Goal: Check status: Check status

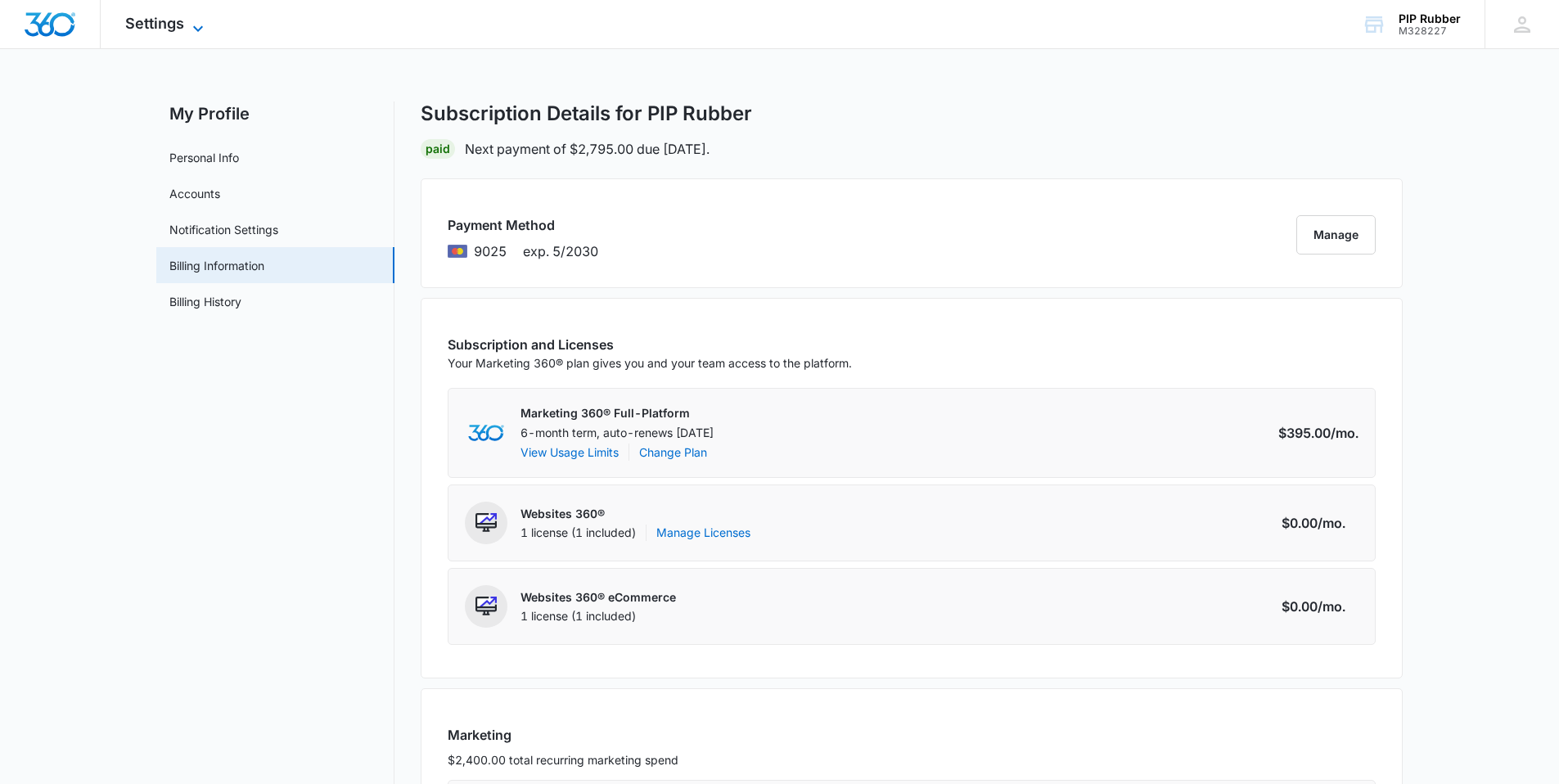
click at [159, 23] on span "Settings" at bounding box center [155, 23] width 59 height 17
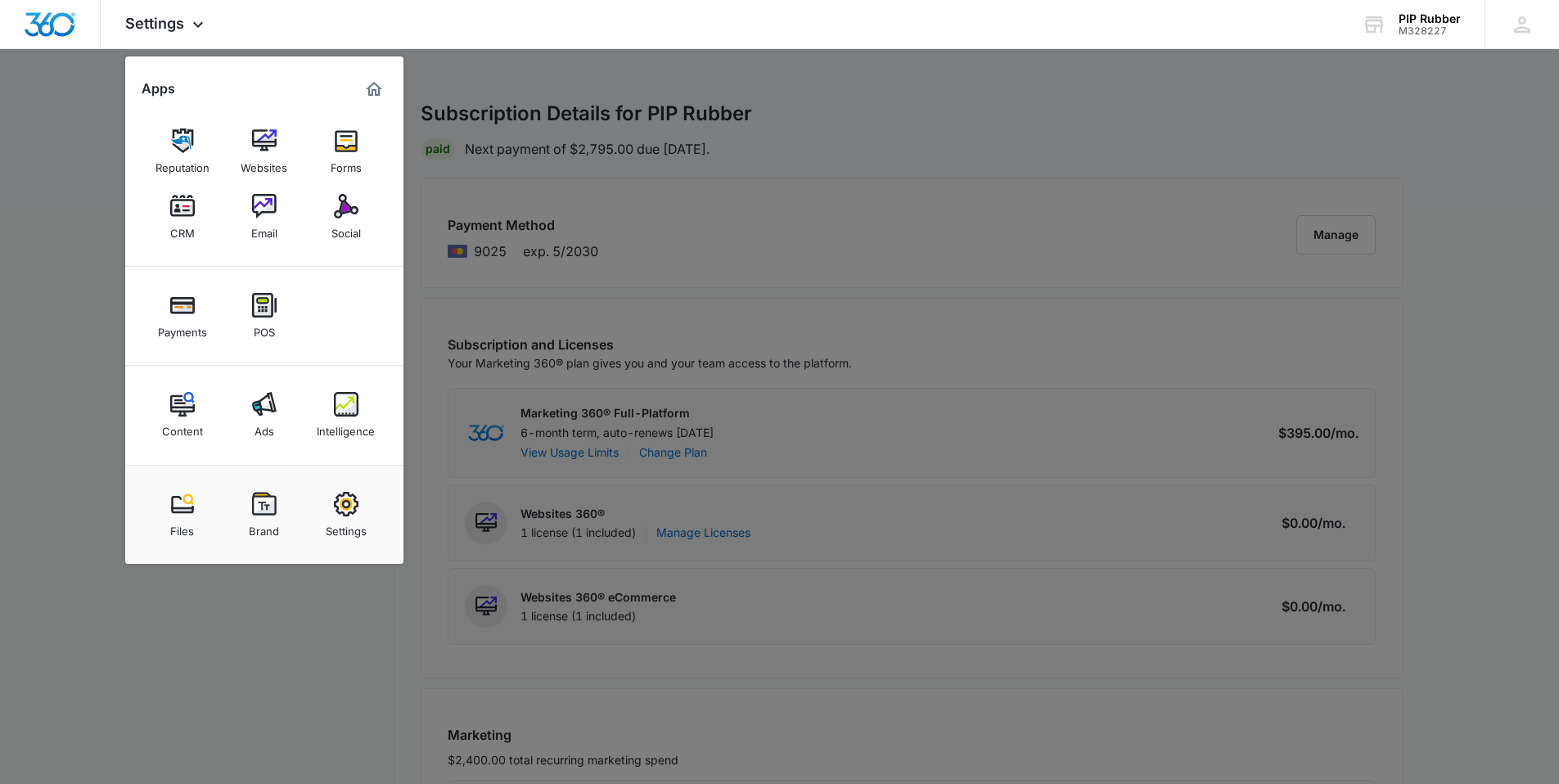
click at [346, 405] on img at bounding box center [346, 404] width 24 height 24
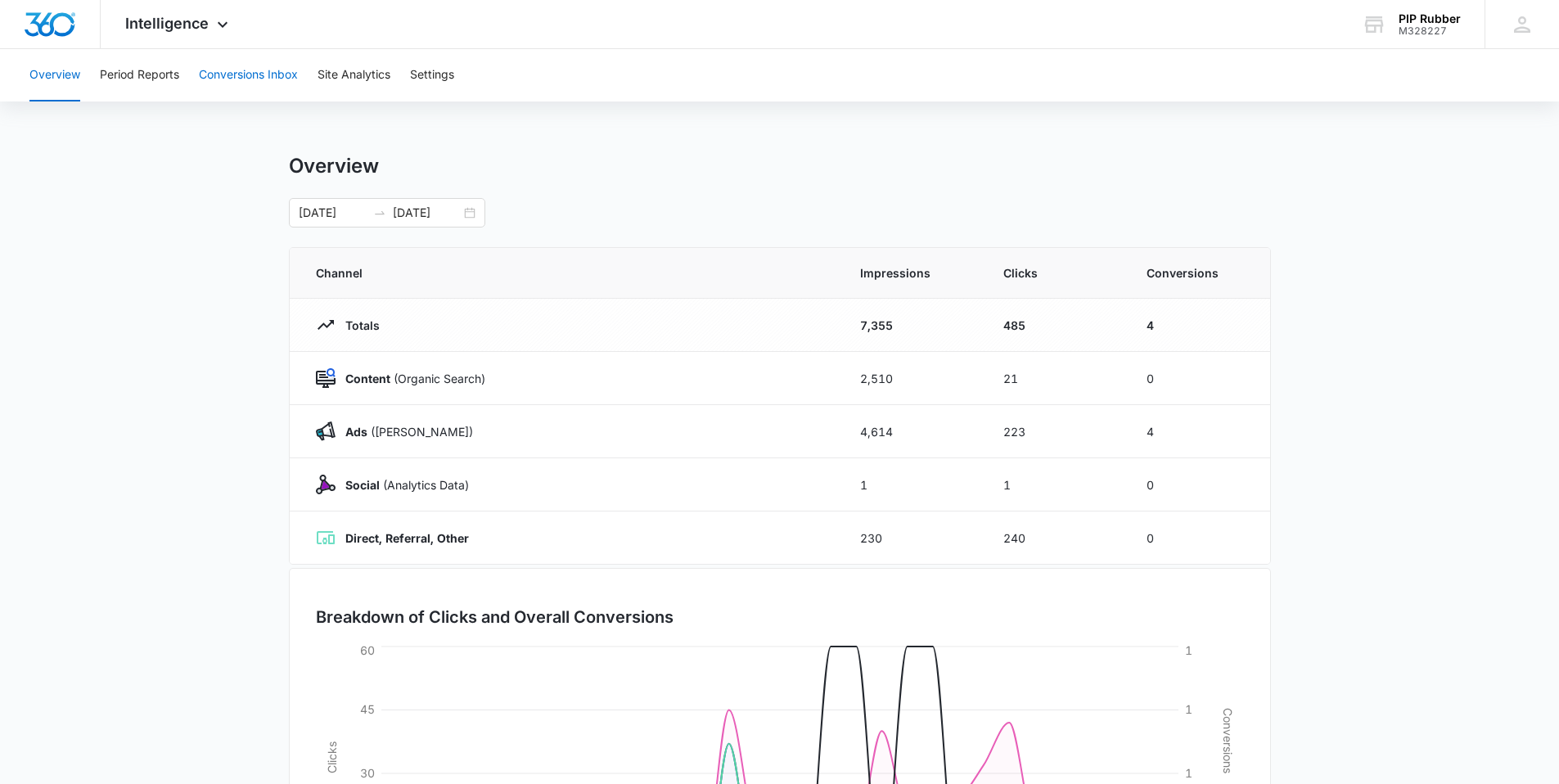
click at [265, 73] on button "Conversions Inbox" at bounding box center [248, 75] width 99 height 52
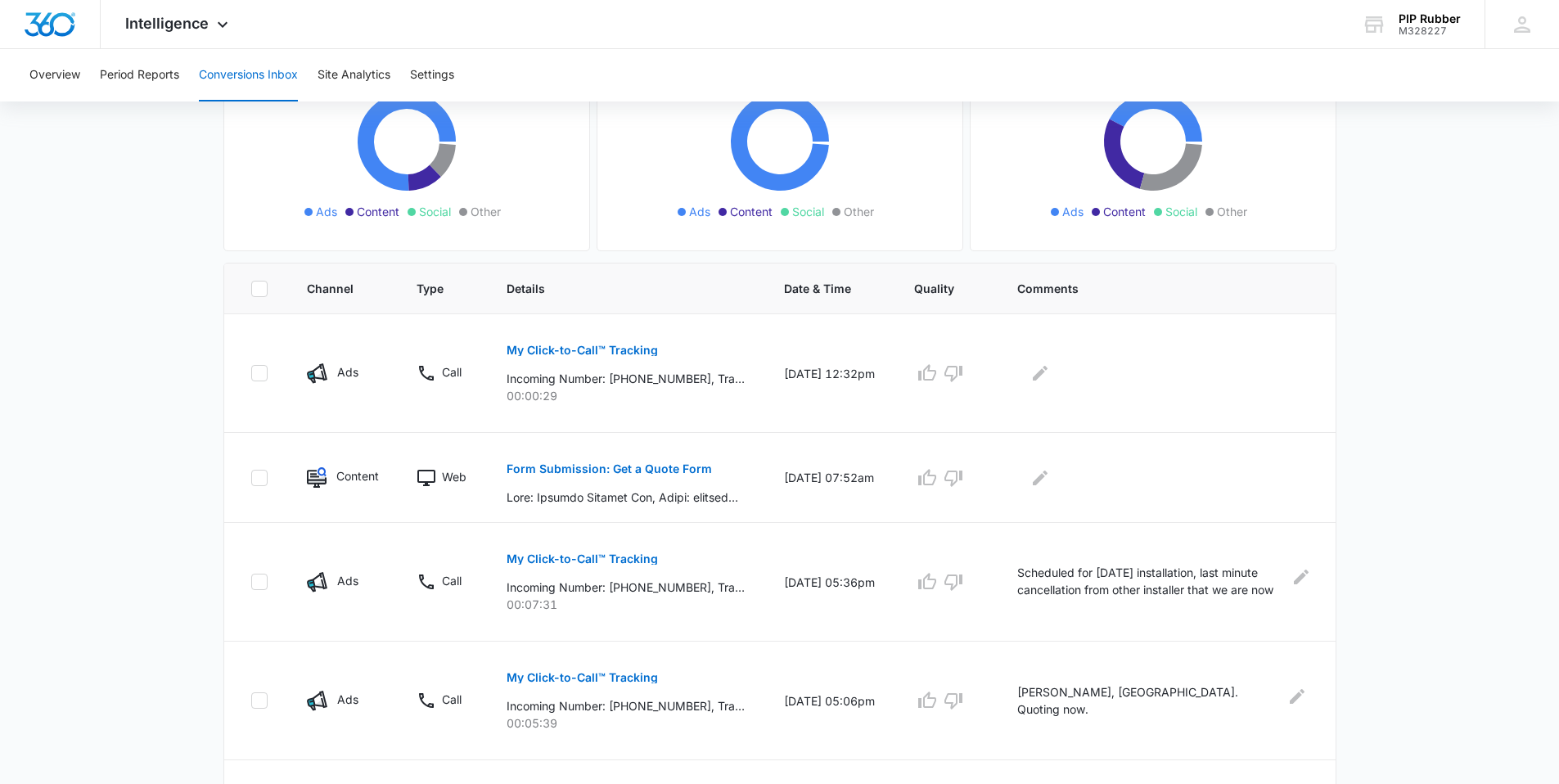
scroll to position [212, 0]
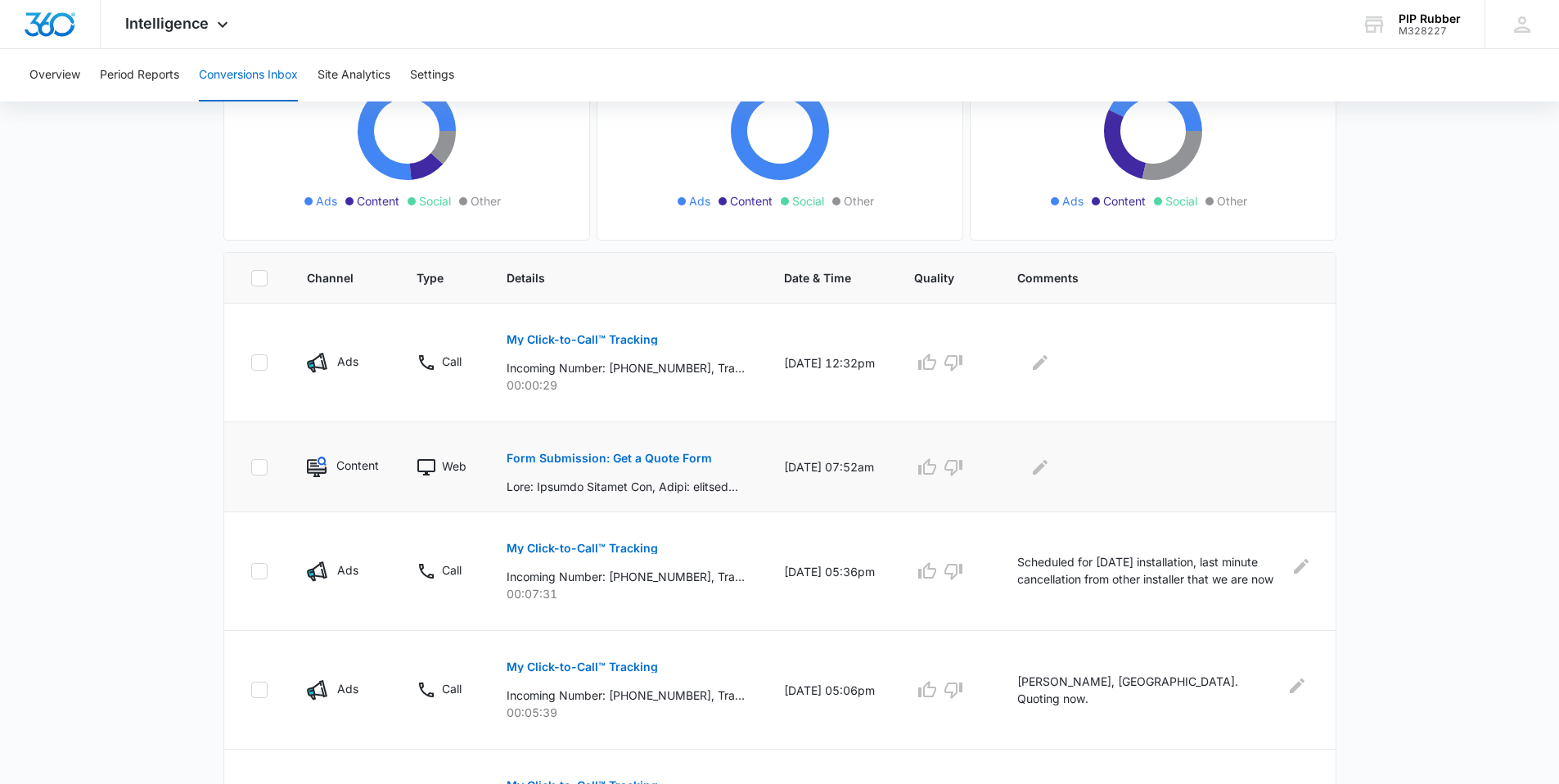
click at [655, 459] on p "Form Submission: Get a Quote Form" at bounding box center [609, 458] width 205 height 11
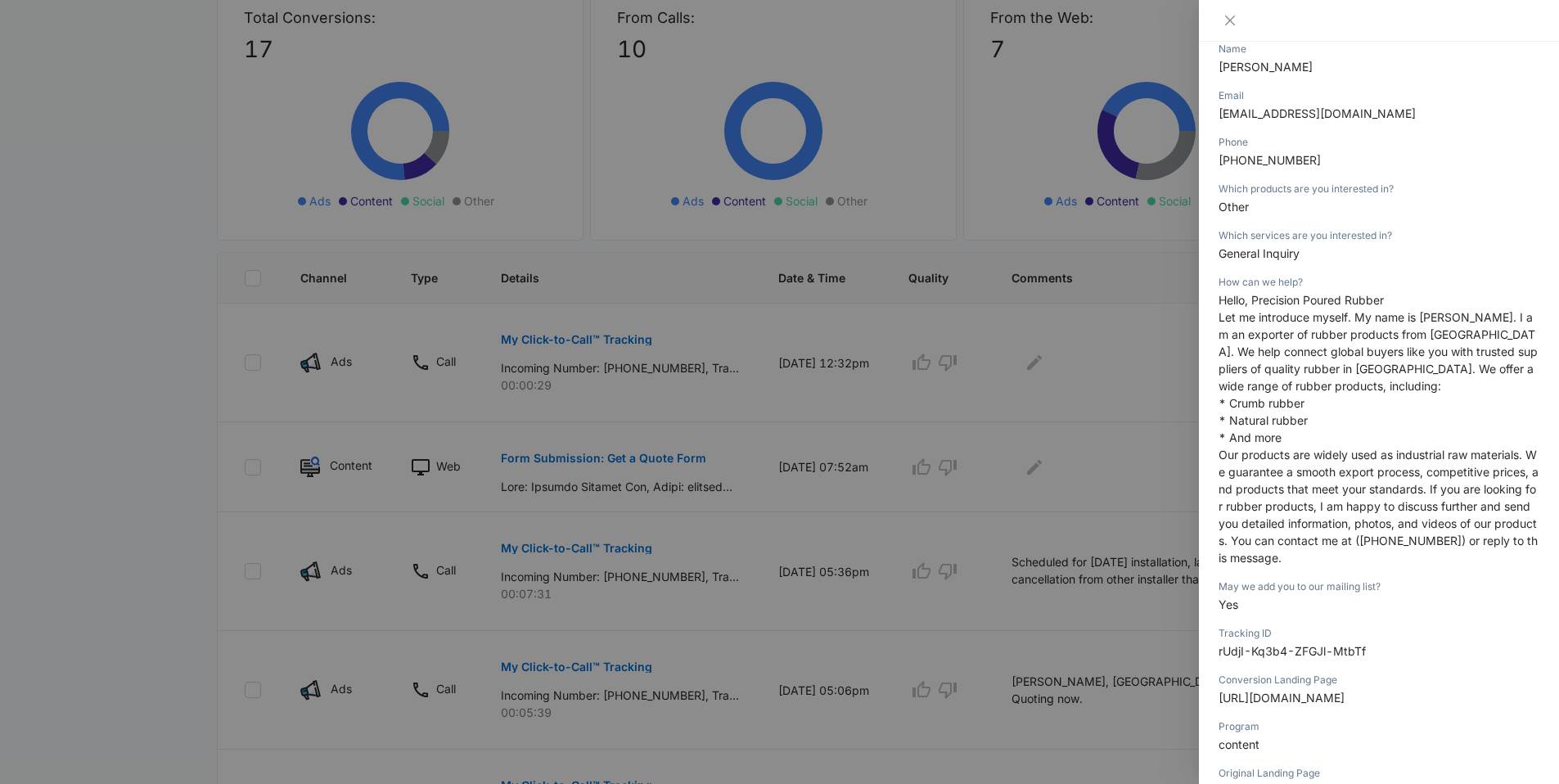
scroll to position [229, 0]
click at [671, 483] on div at bounding box center [780, 392] width 1559 height 784
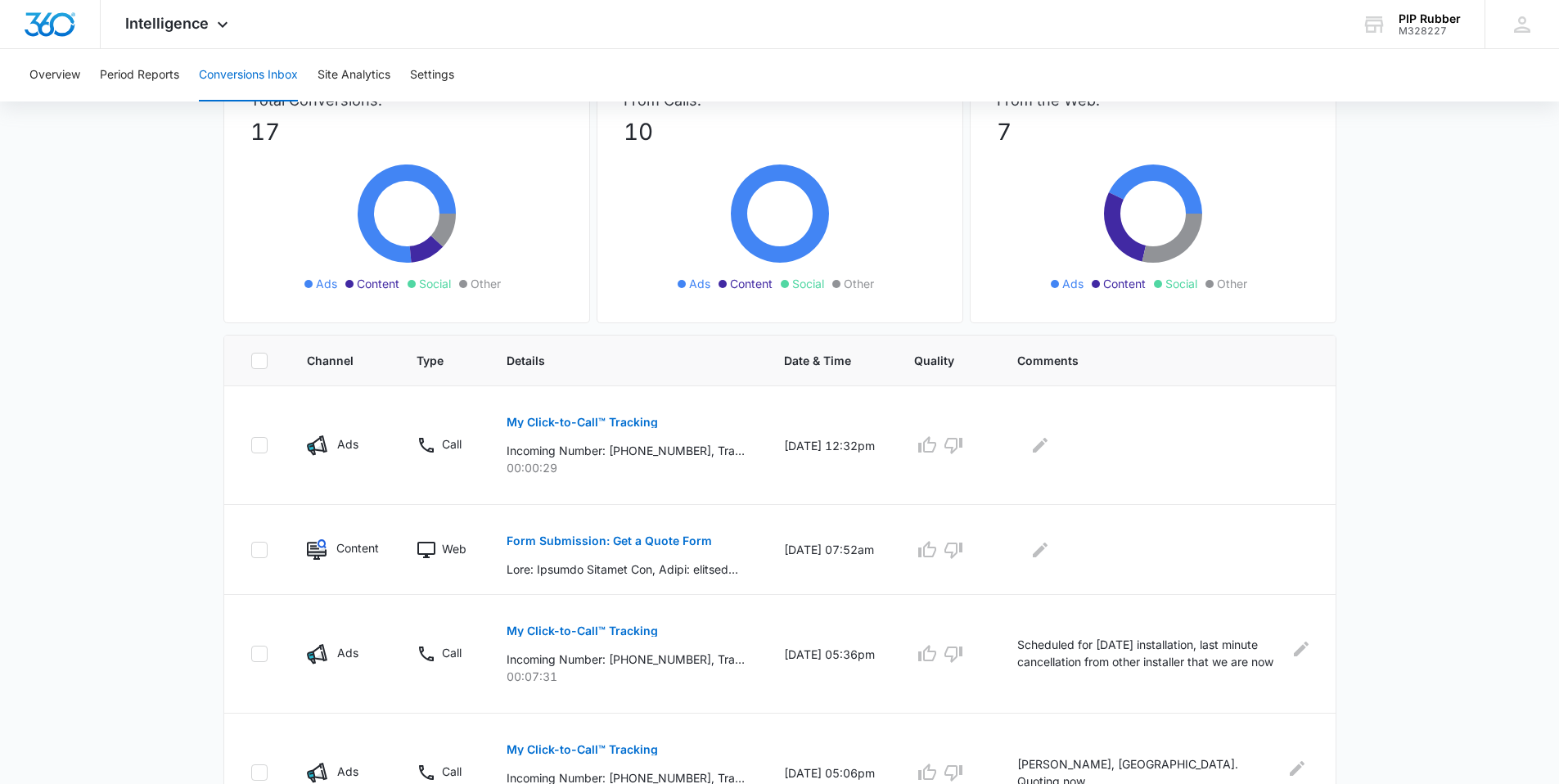
scroll to position [0, 0]
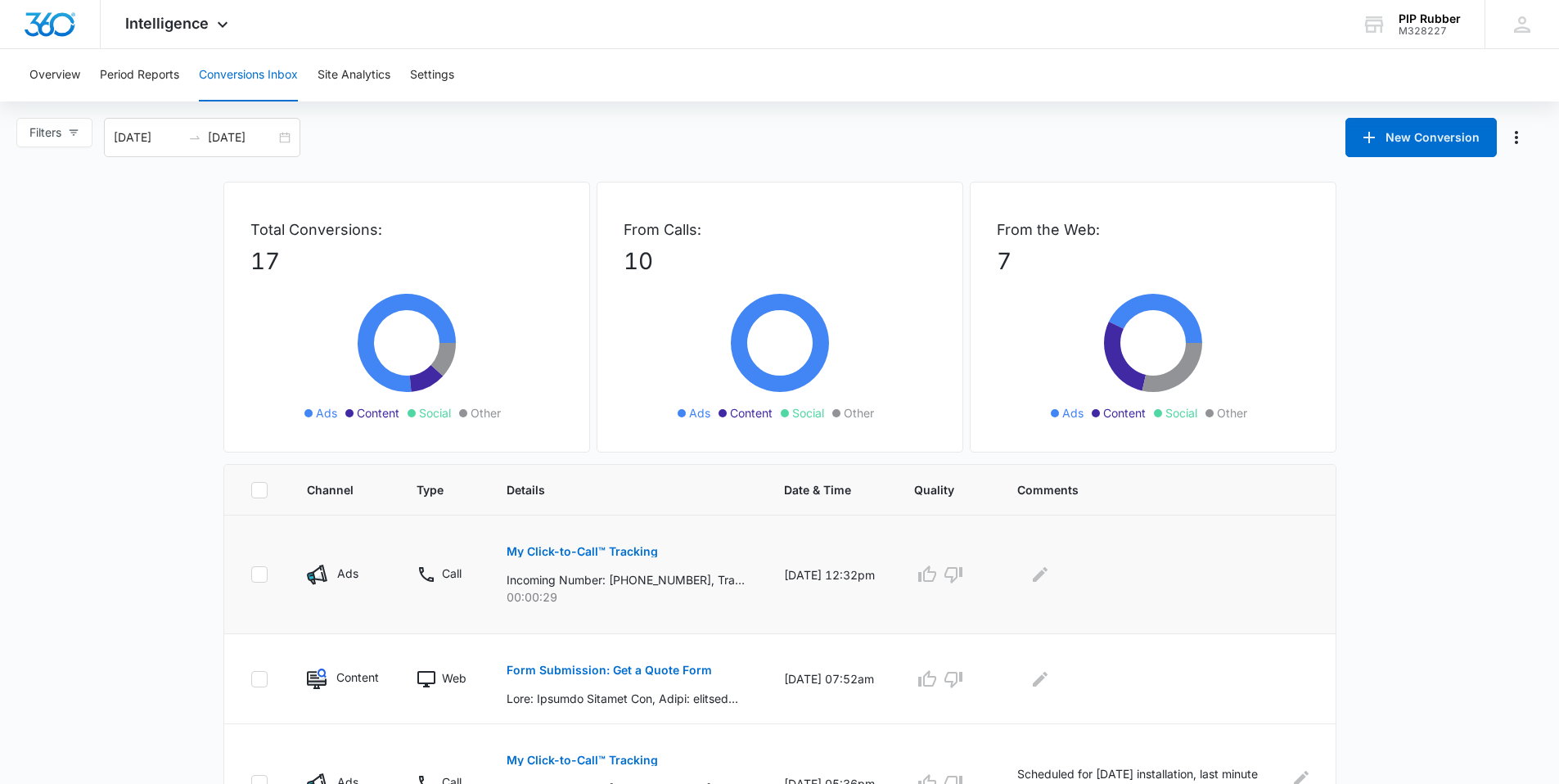
click at [642, 552] on p "My Click-to-Call™ Tracking" at bounding box center [583, 552] width 152 height 11
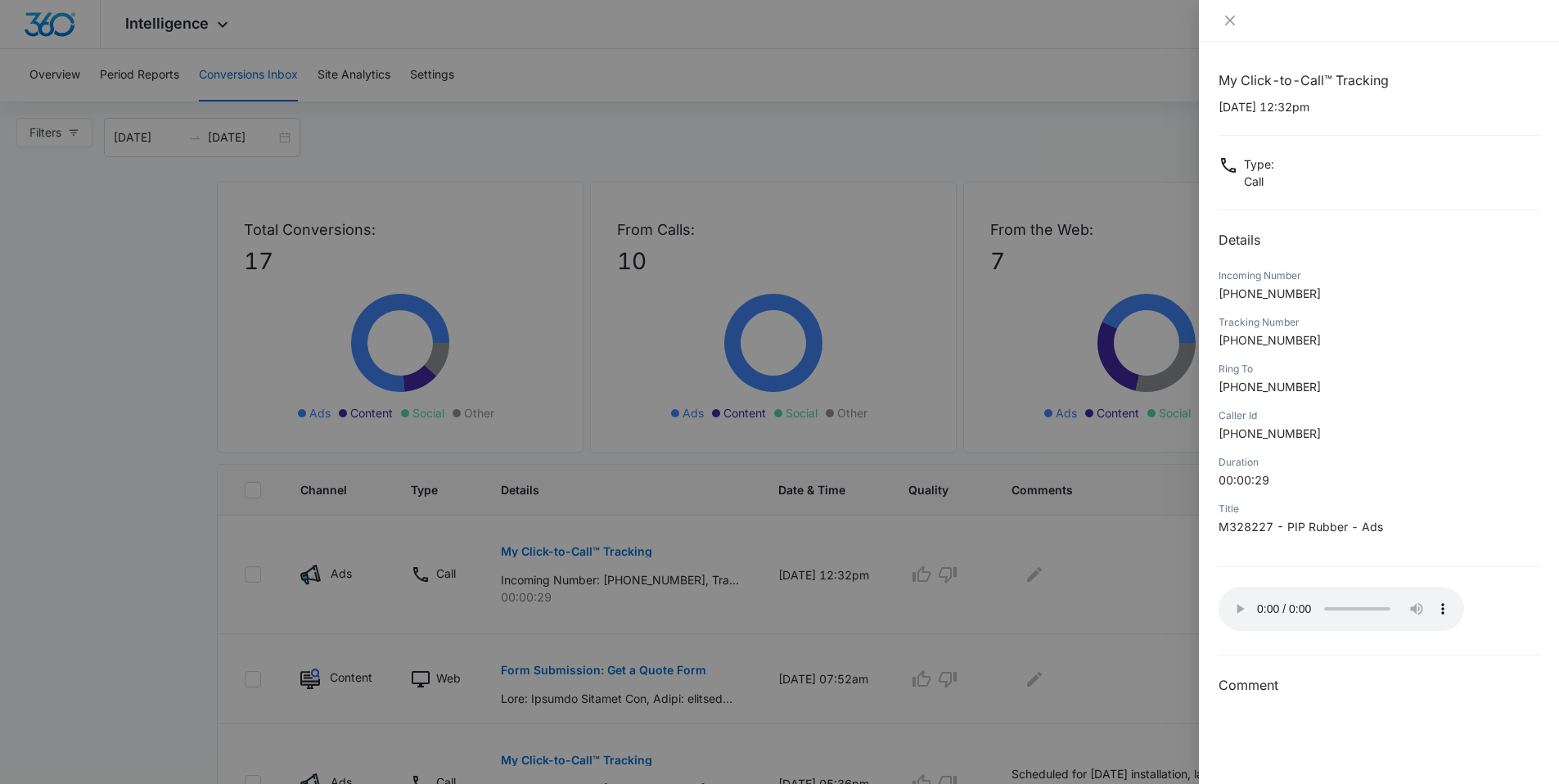
click at [1311, 653] on div "My Click-to-Call™ Tracking [DATE] 12:32pm Type : Call Details Incoming Number […" at bounding box center [1379, 382] width 320 height 625
